Goal: Find specific page/section: Find specific page/section

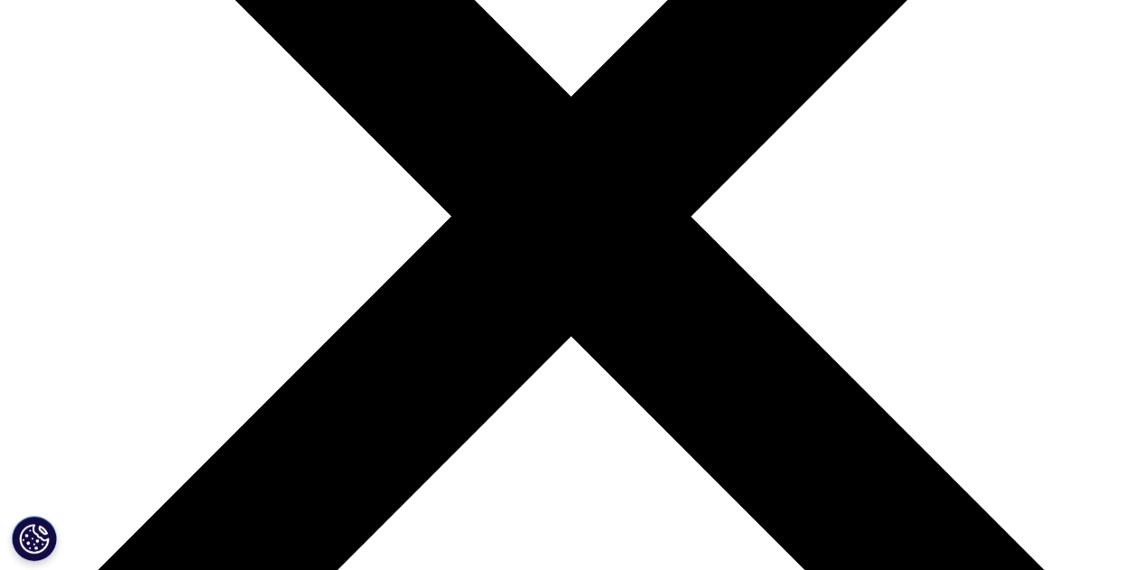
scroll to position [451, 0]
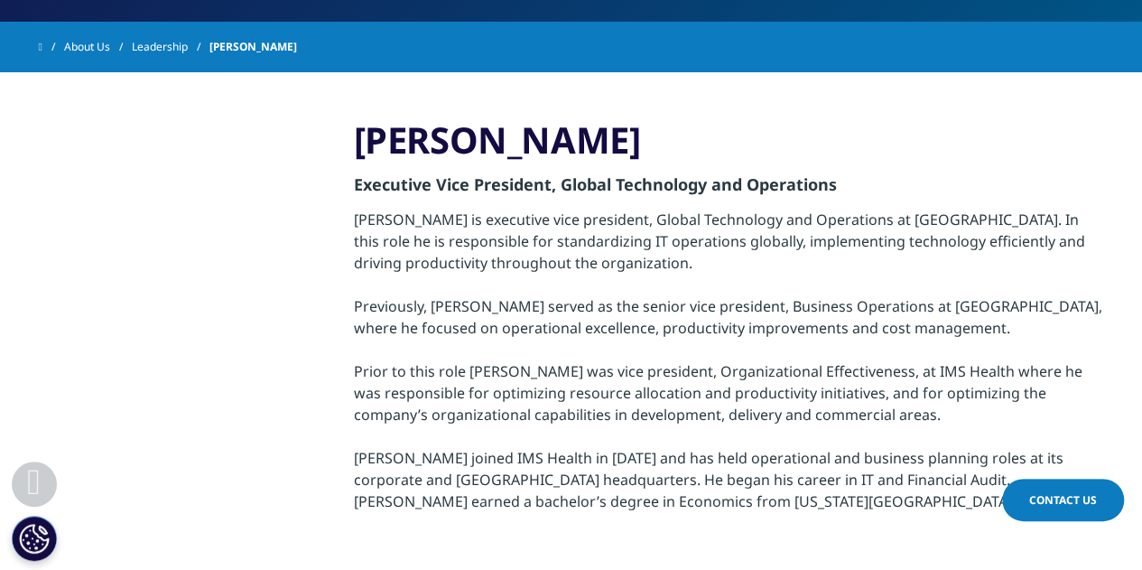
scroll to position [361, 0]
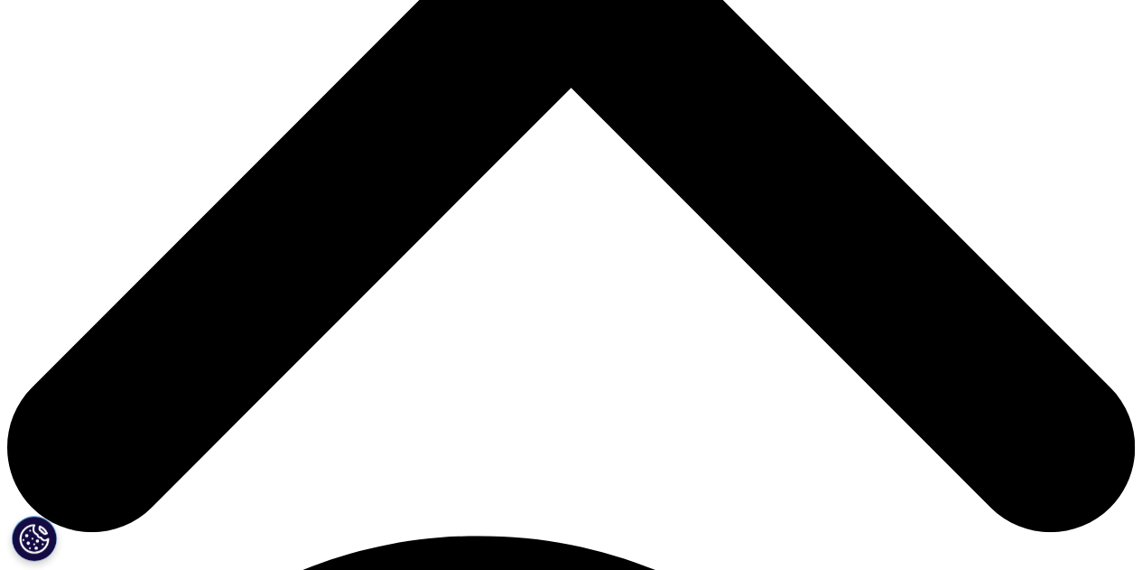
scroll to position [722, 0]
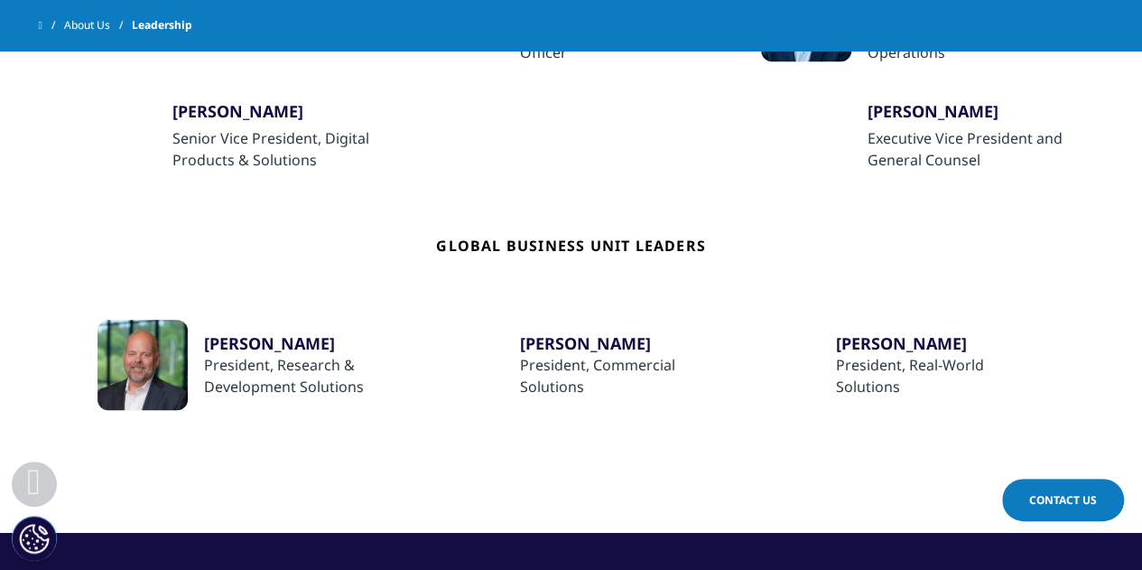
click at [224, 370] on div "President, Research & Development Solutions" at bounding box center [308, 375] width 209 height 43
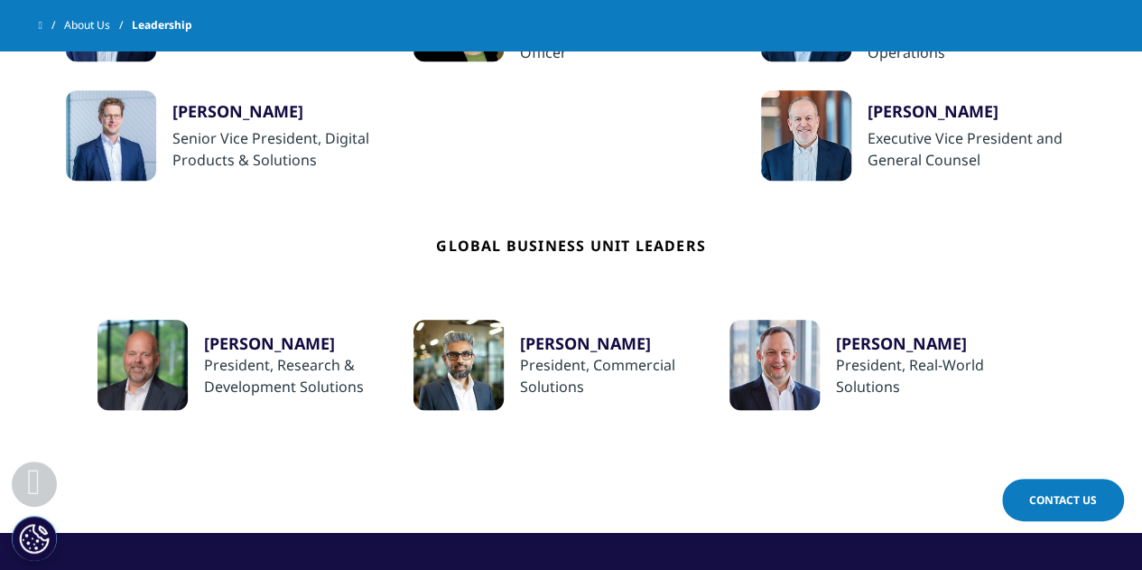
click at [236, 336] on div "[PERSON_NAME]" at bounding box center [308, 343] width 209 height 22
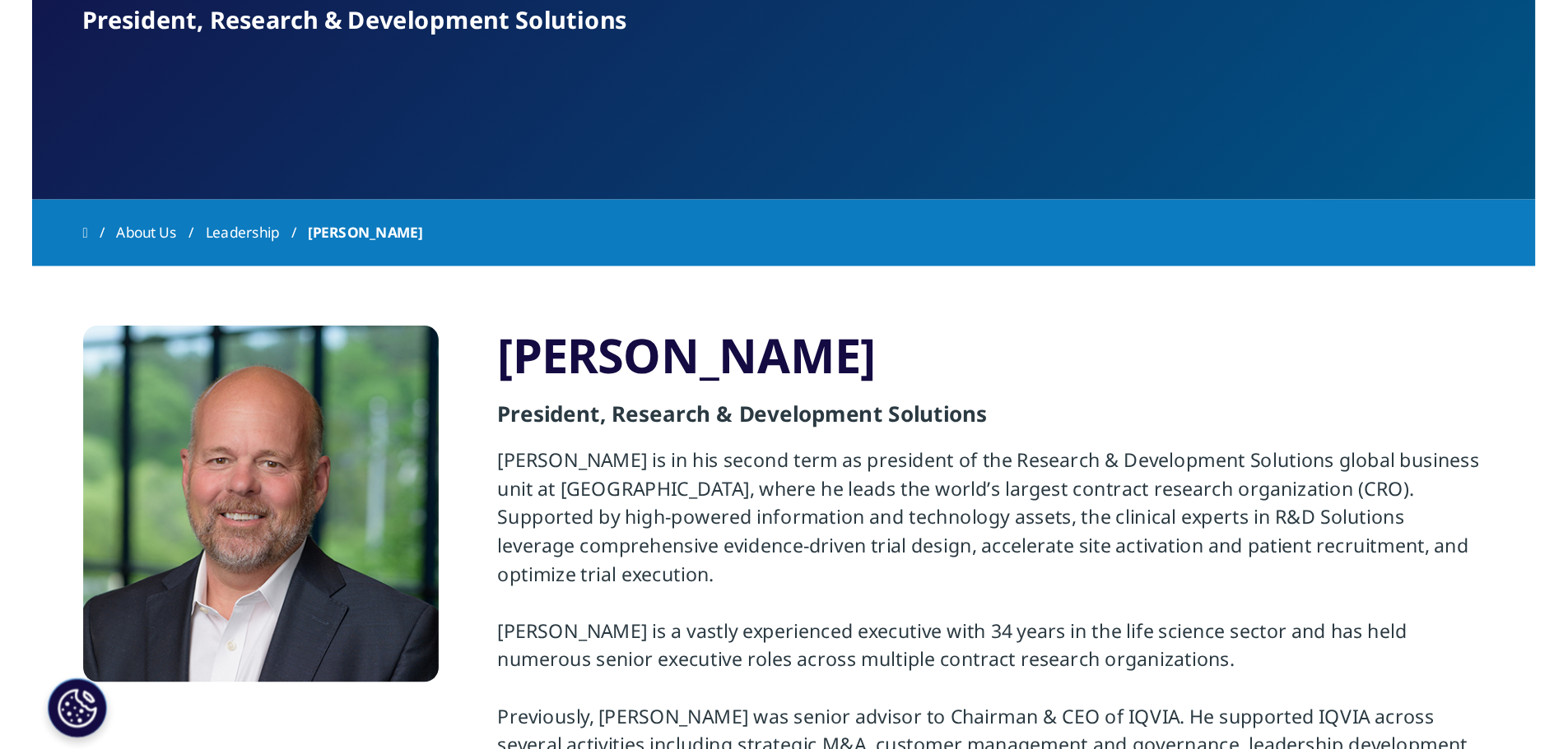
scroll to position [247, 0]
